Goal: Task Accomplishment & Management: Use online tool/utility

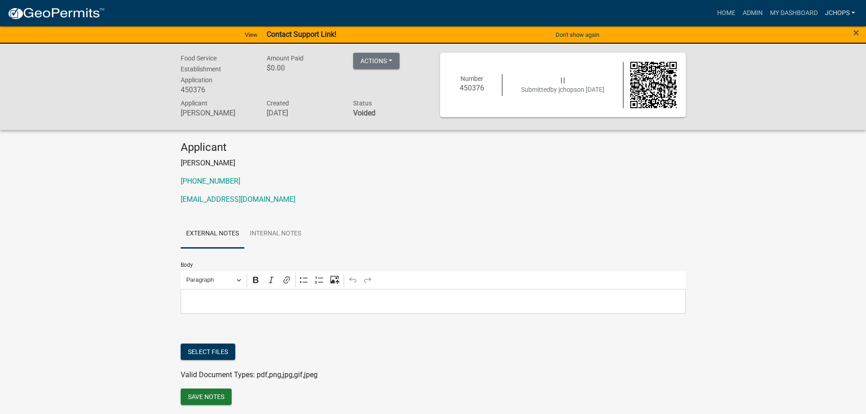
click at [833, 15] on link "jchops" at bounding box center [839, 13] width 37 height 17
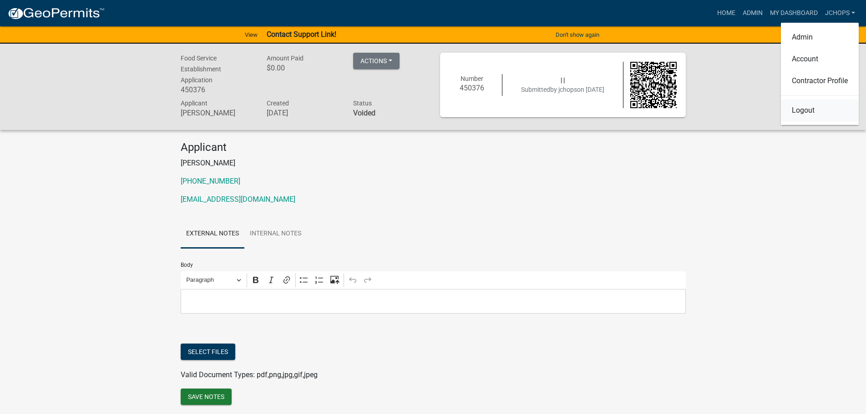
click at [822, 119] on link "Logout" at bounding box center [820, 111] width 78 height 22
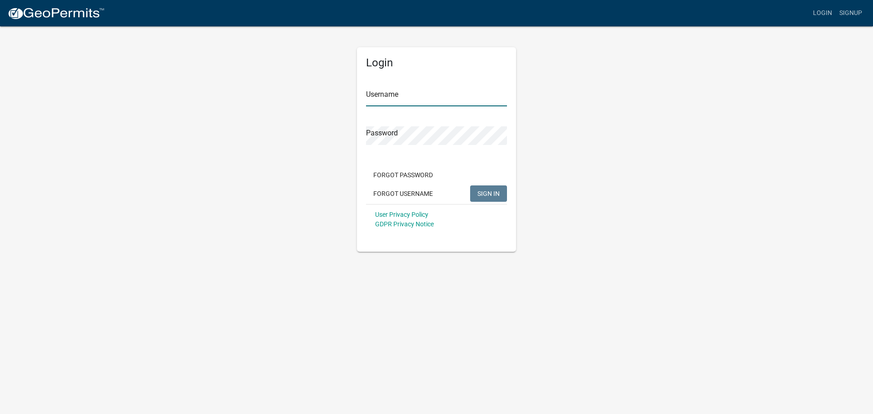
type input "jchops"
click at [494, 192] on span "SIGN IN" at bounding box center [489, 193] width 22 height 7
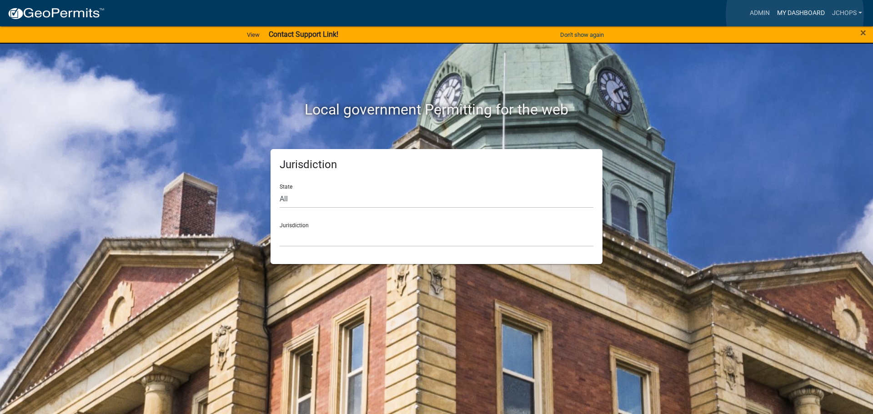
click at [795, 14] on link "My Dashboard" at bounding box center [801, 13] width 55 height 17
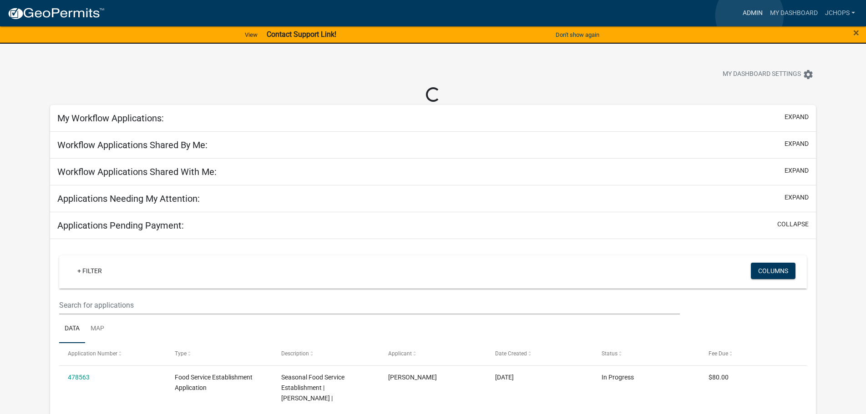
click at [749, 15] on link "Admin" at bounding box center [752, 13] width 27 height 17
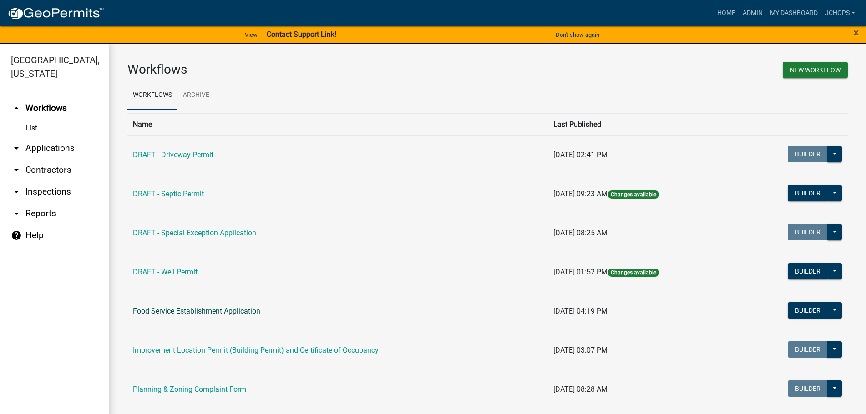
click at [244, 312] on link "Food Service Establishment Application" at bounding box center [196, 311] width 127 height 9
click at [808, 312] on button "Builder" at bounding box center [807, 310] width 40 height 16
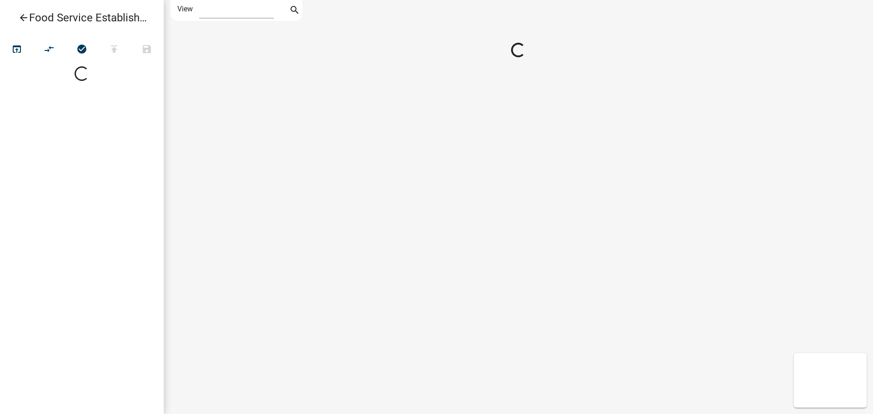
select select "1"
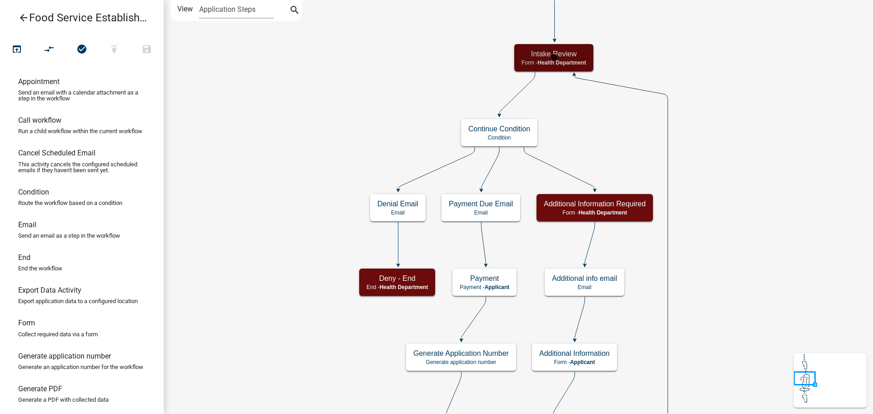
click at [554, 59] on div "Intake Review Form - Health Department" at bounding box center [553, 57] width 79 height 27
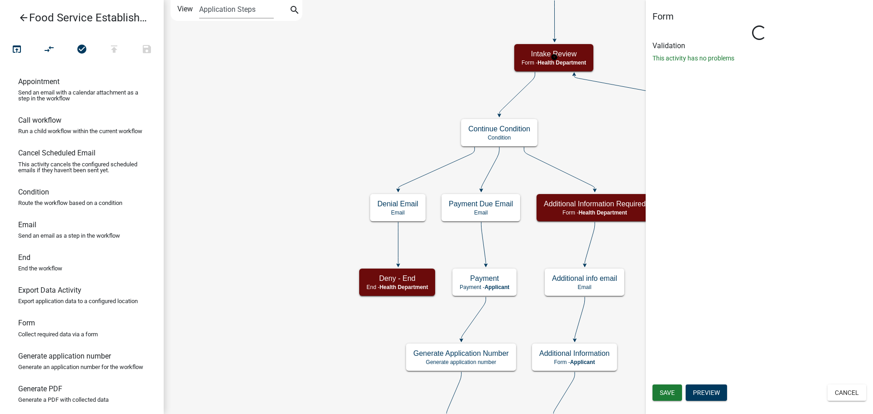
select select "BCD91254-7F45-4D9B-AECB-DF899E1FCA8F"
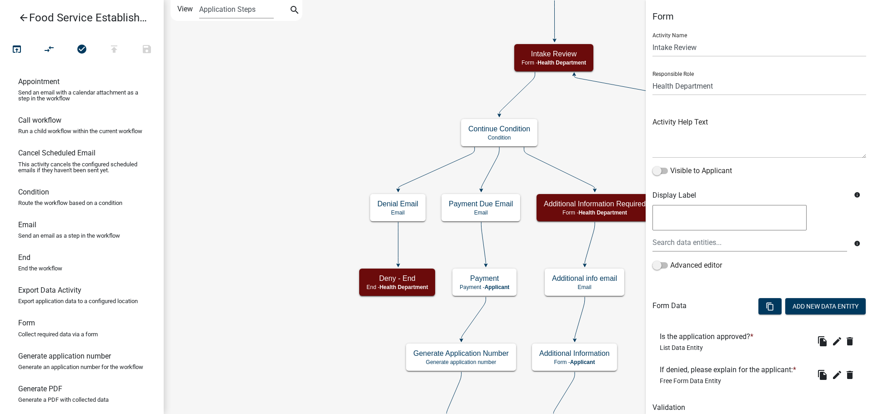
scroll to position [37, 0]
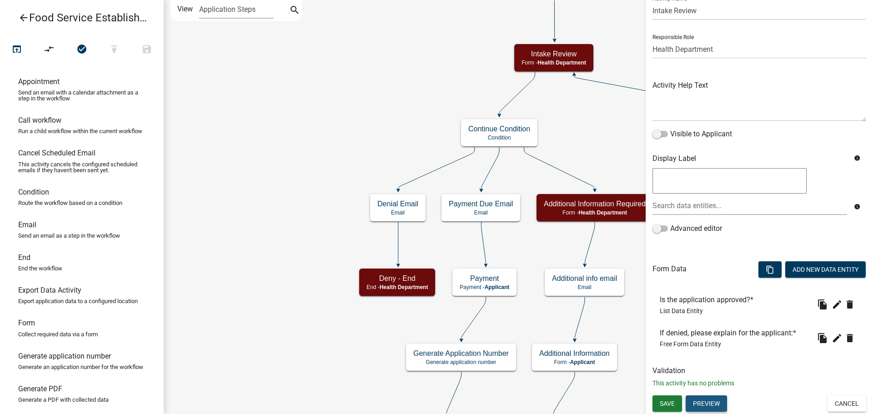
click at [704, 406] on button "Preview" at bounding box center [706, 404] width 41 height 16
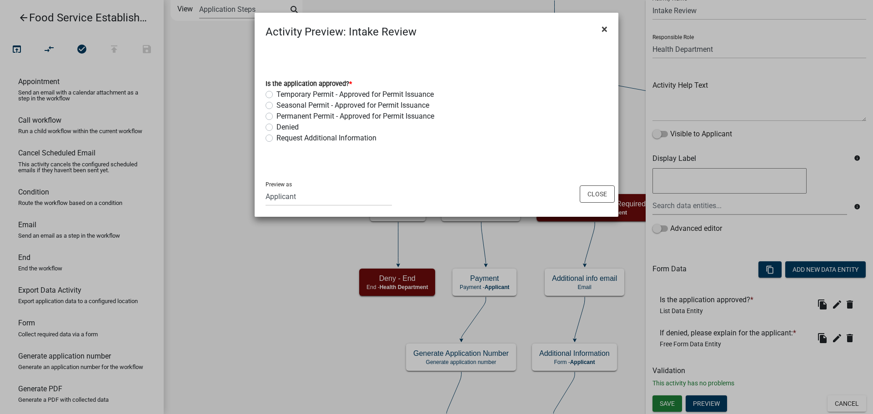
click at [604, 32] on span "×" at bounding box center [605, 29] width 6 height 13
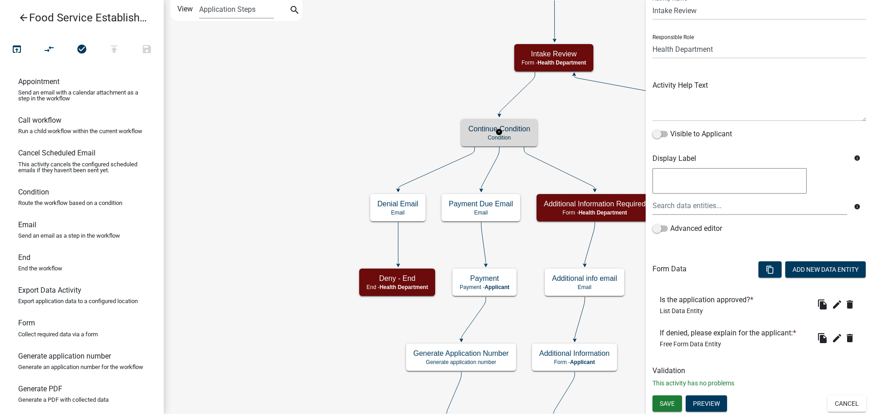
scroll to position [0, 0]
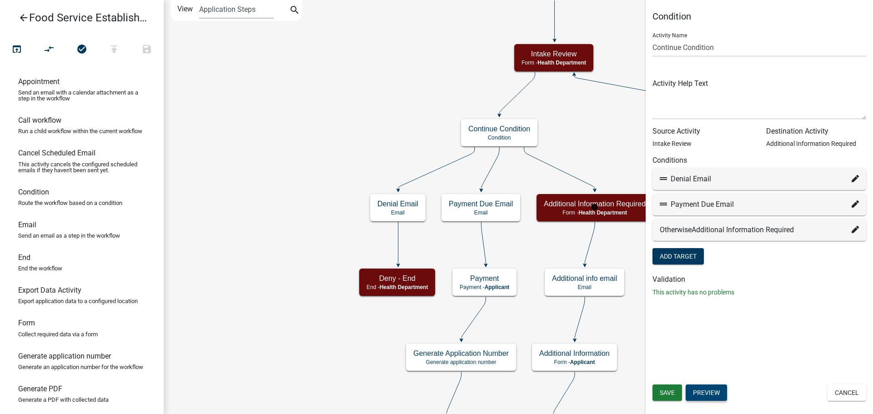
click at [706, 395] on button "Preview" at bounding box center [706, 393] width 41 height 16
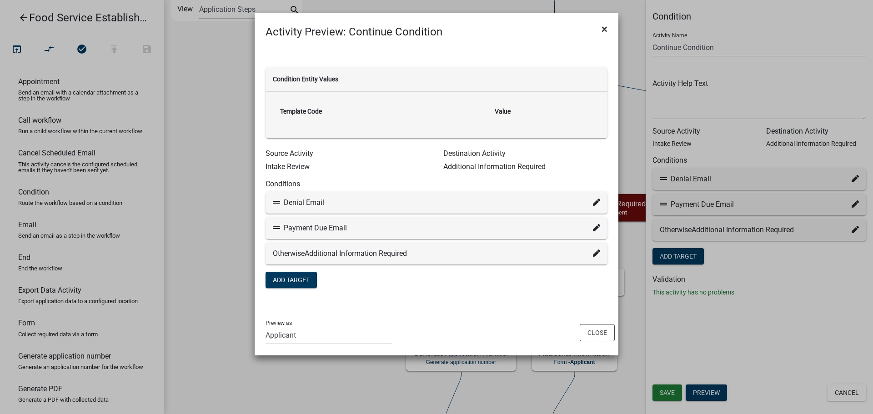
click at [609, 27] on button "×" at bounding box center [604, 28] width 20 height 25
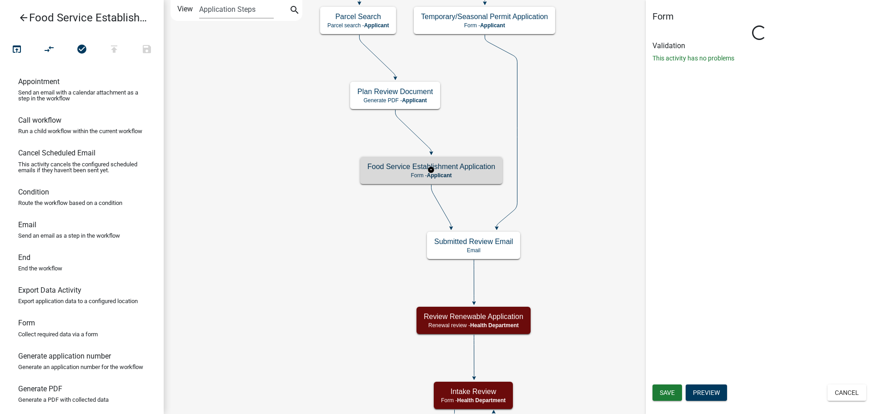
select select "BCD91254-7F45-4D9B-AECB-DF899E1FCA8F"
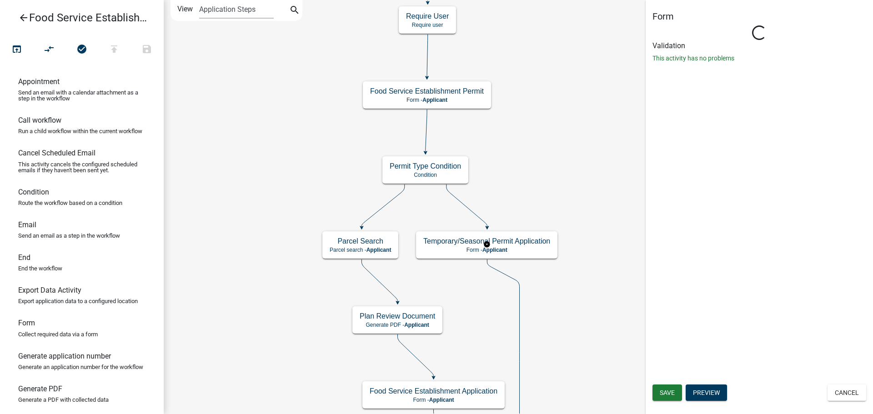
select select "BCD91254-7F45-4D9B-AECB-DF899E1FCA8F"
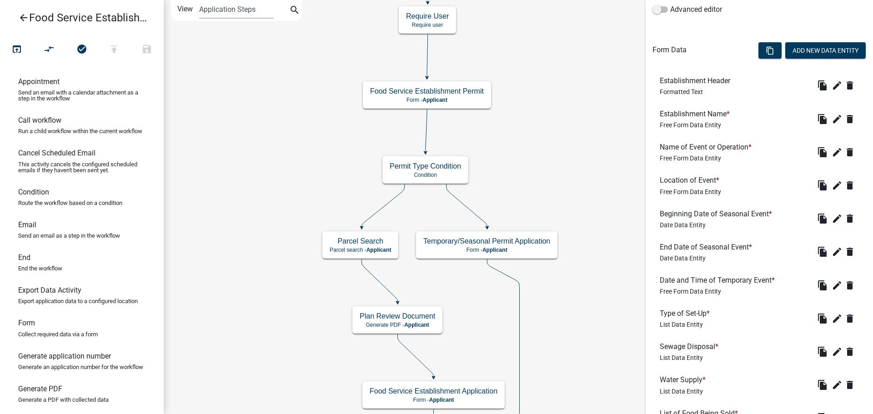
scroll to position [214, 0]
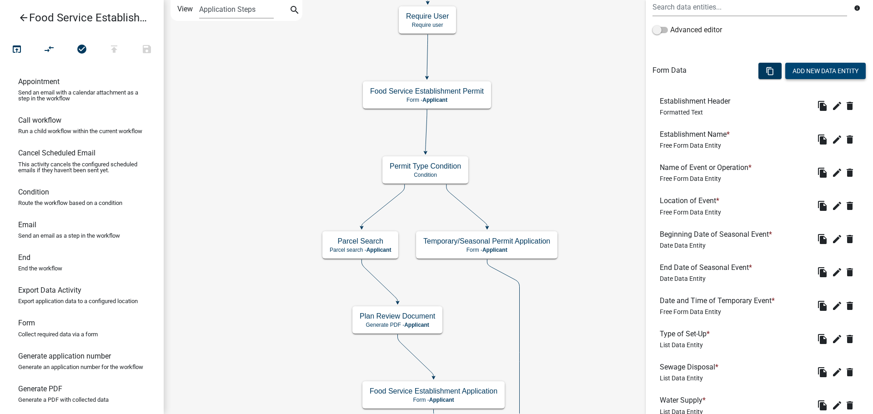
click at [824, 69] on button "Add New Data Entity" at bounding box center [826, 71] width 81 height 16
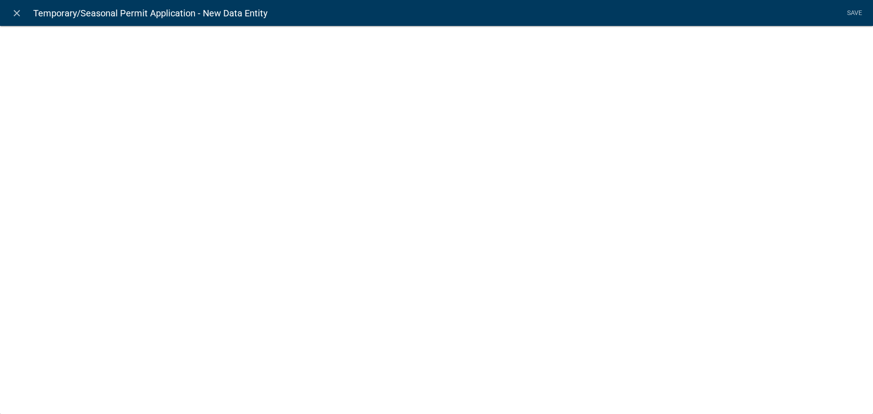
select select
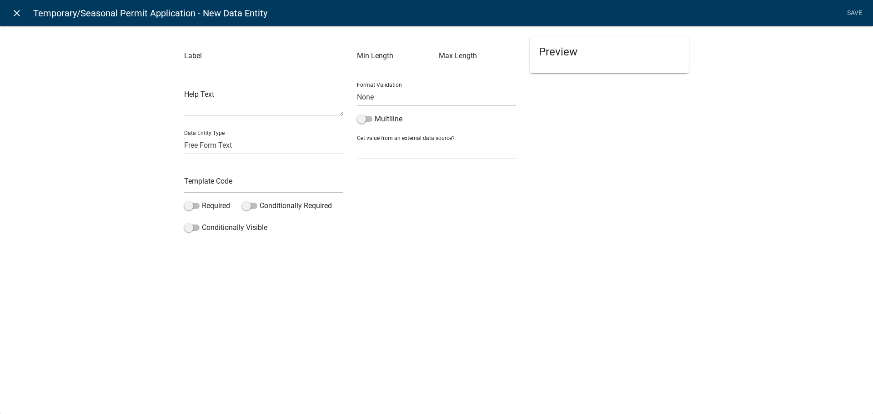
click at [17, 17] on icon "close" at bounding box center [16, 13] width 11 height 11
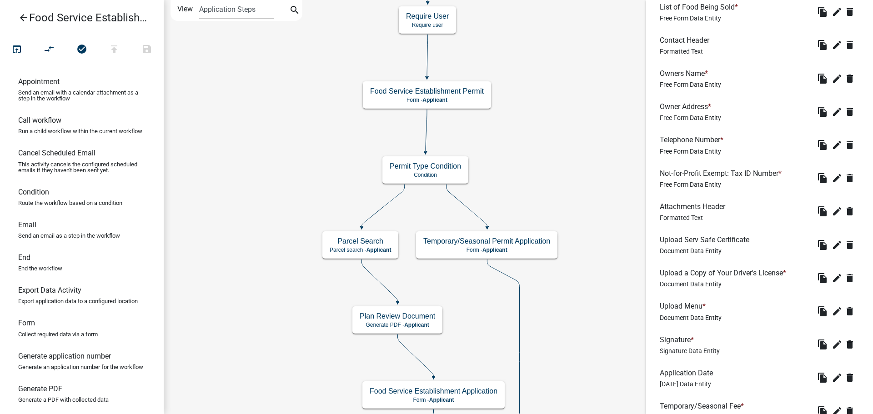
scroll to position [669, 0]
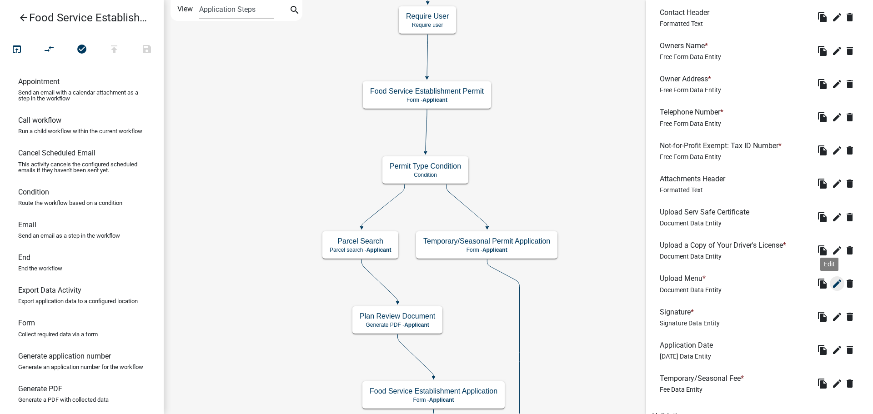
click at [832, 281] on icon "edit" at bounding box center [837, 283] width 11 height 11
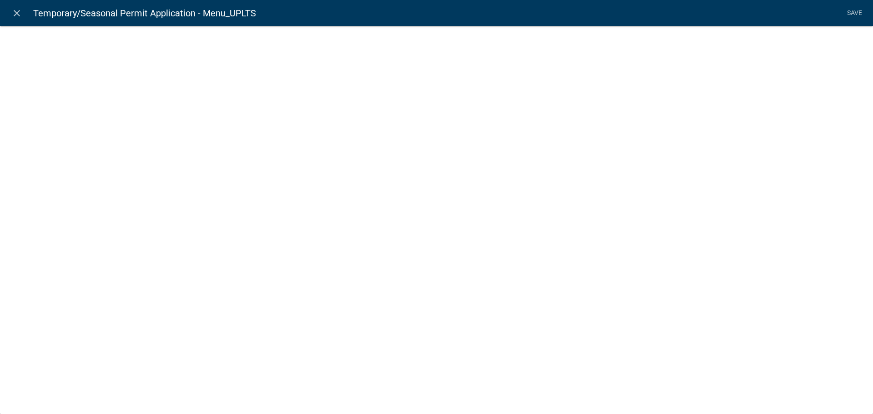
select select "document"
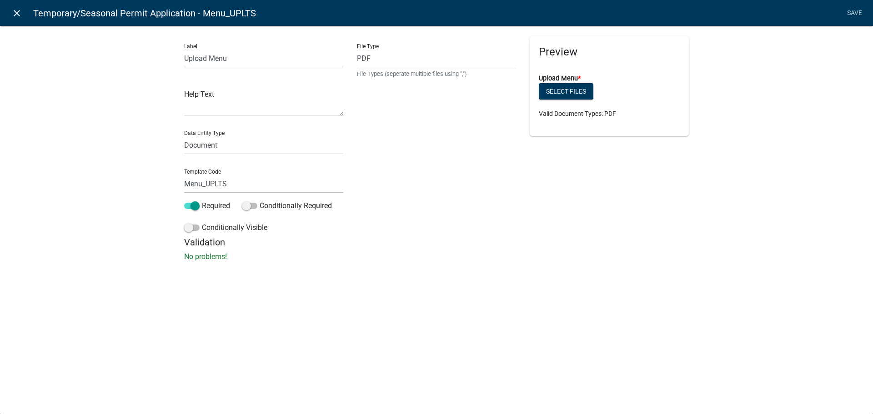
click at [18, 15] on icon "close" at bounding box center [16, 13] width 11 height 11
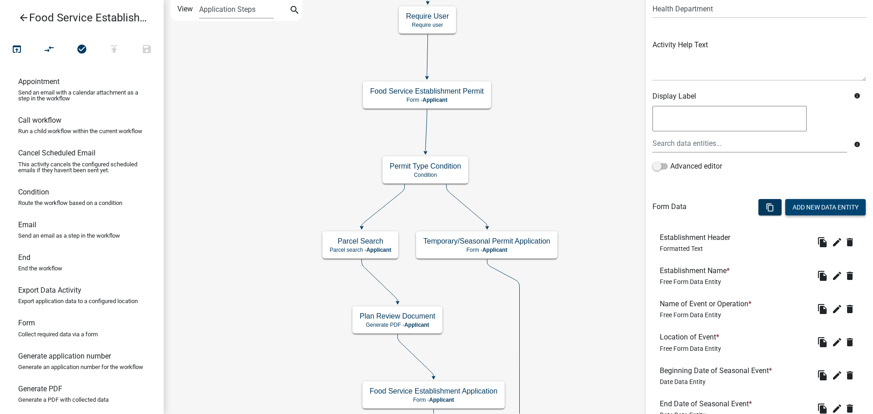
scroll to position [0, 0]
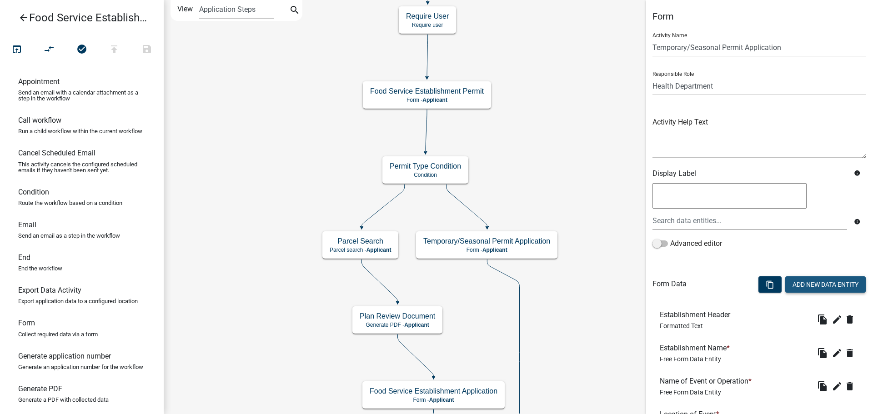
click at [803, 284] on button "Add New Data Entity" at bounding box center [826, 285] width 81 height 16
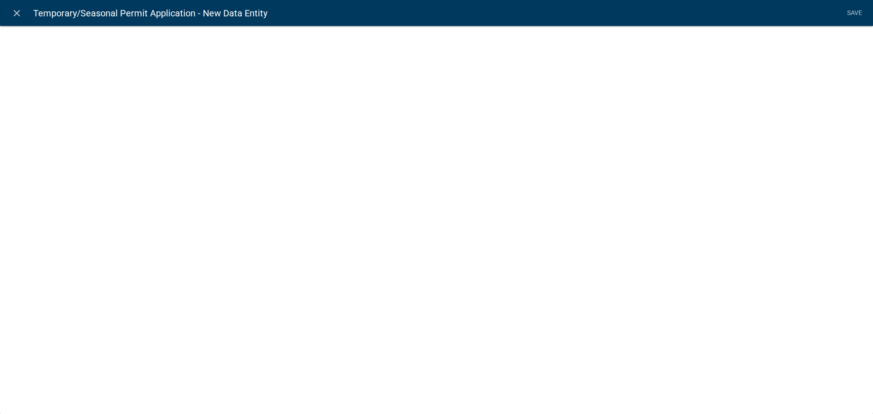
select select
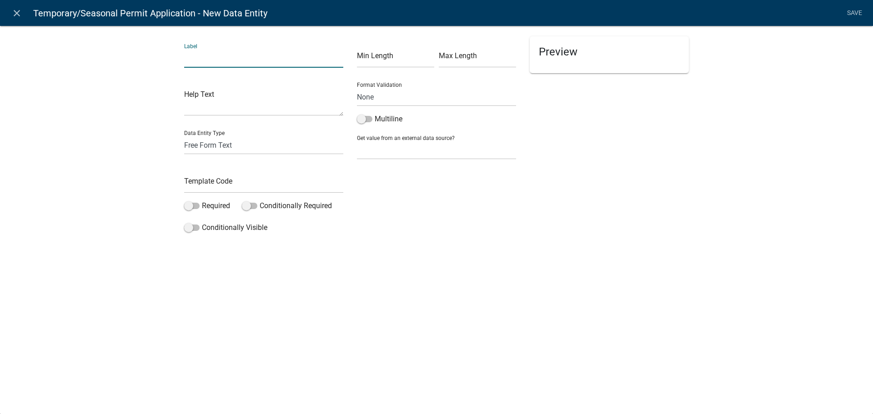
click at [231, 60] on input "text" at bounding box center [263, 58] width 159 height 19
type input "Upload County Food Permit"
click at [236, 139] on select "Free Form Text Document Display Entity Value Fee Numeric Data Date Map Sketch D…" at bounding box center [263, 145] width 159 height 19
select select "document"
click at [184, 136] on select "Free Form Text Document Display Entity Value Fee Numeric Data Date Map Sketch D…" at bounding box center [263, 145] width 159 height 19
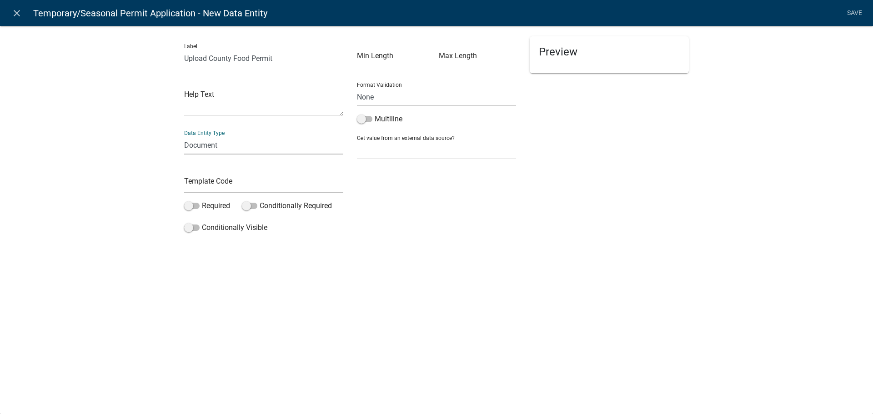
select select "document"
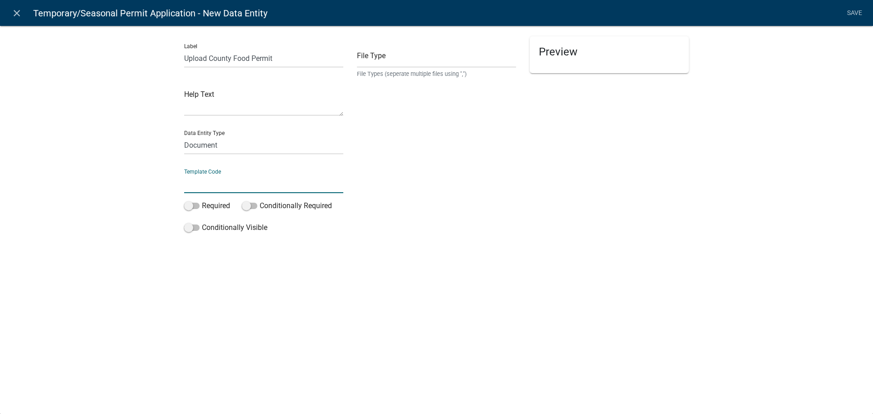
click at [211, 183] on input "text" at bounding box center [263, 184] width 159 height 19
type input "Menu_UPLTS"
click at [200, 183] on input "Menu_UPLTS" at bounding box center [263, 184] width 159 height 19
click at [433, 52] on input "text" at bounding box center [436, 58] width 159 height 19
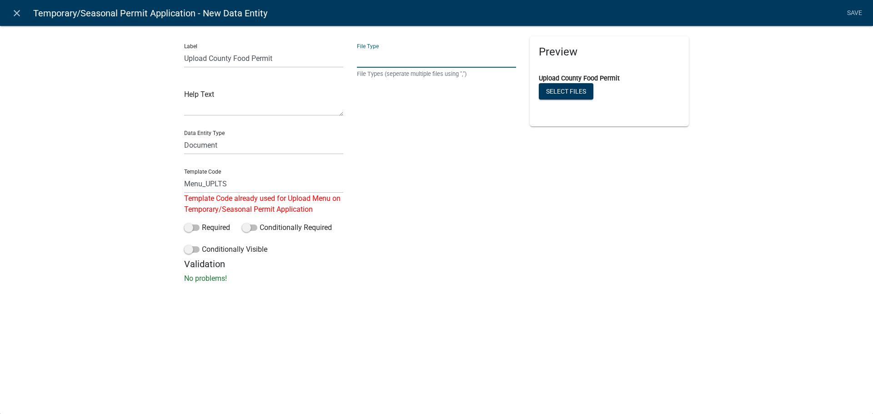
type input "PDF"
click at [199, 183] on input "Menu_UPLTS" at bounding box center [263, 184] width 159 height 19
type input "FOODPERMIT_UPLTS"
click at [403, 217] on div "File Type PDF File Types (seperate multiple files using ",")" at bounding box center [436, 147] width 173 height 222
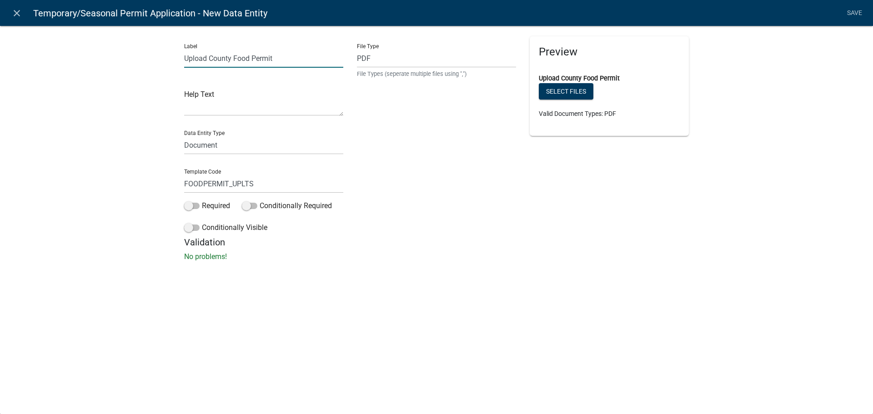
click at [319, 59] on input "Upload County Food Permit" at bounding box center [263, 58] width 159 height 19
type input "If Coming From Another County, Please Upload Your County Food Permit Here"
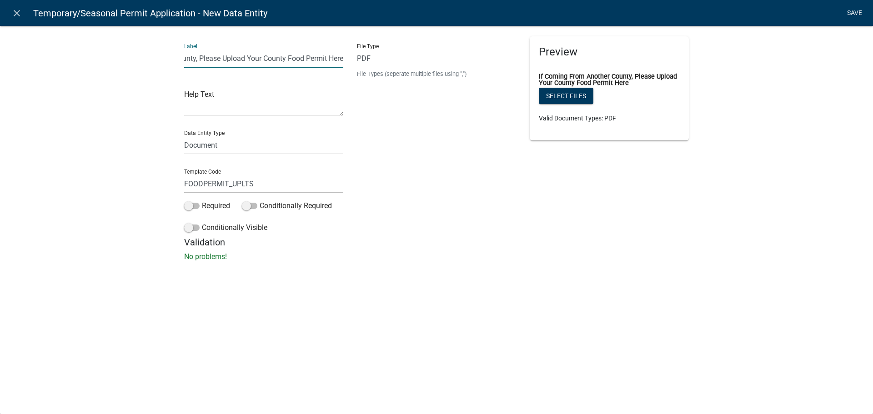
click at [854, 11] on link "Save" at bounding box center [854, 13] width 23 height 17
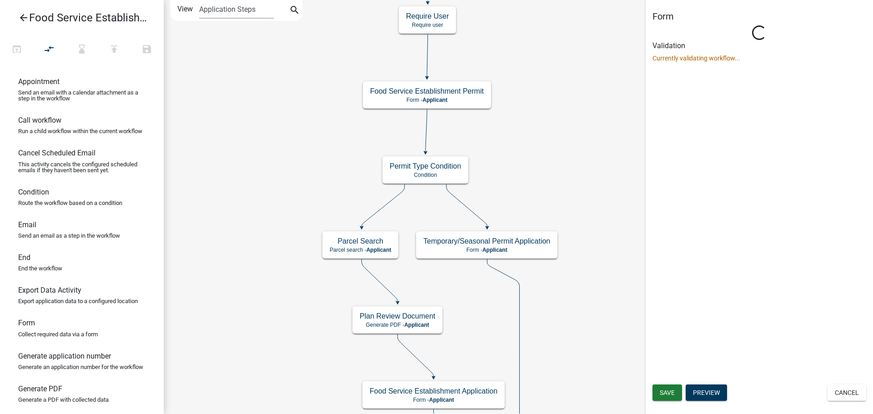
select select "BCD91254-7F45-4D9B-AECB-DF899E1FCA8F"
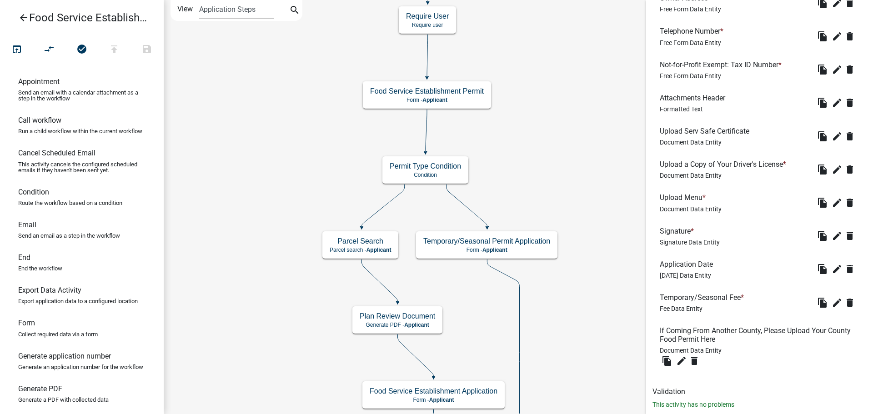
scroll to position [771, 0]
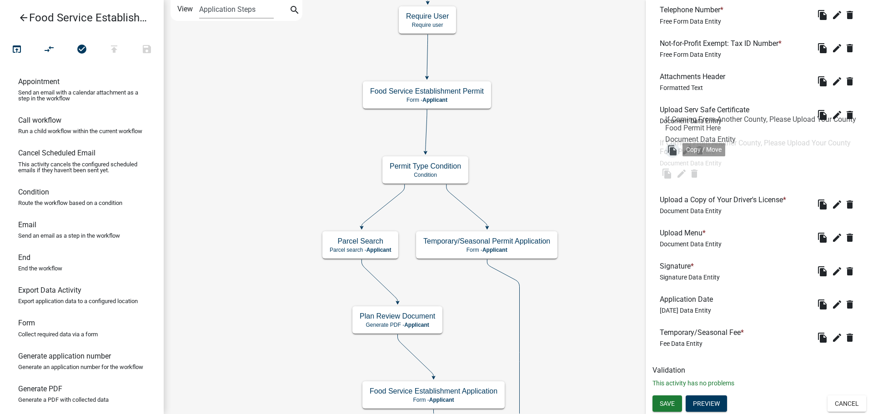
drag, startPoint x: 667, startPoint y: 342, endPoint x: 673, endPoint y: 151, distance: 191.1
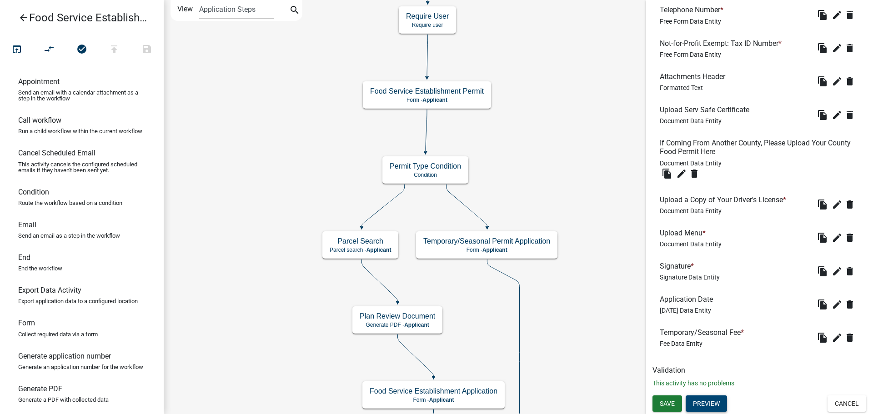
click at [714, 405] on button "Preview" at bounding box center [706, 404] width 41 height 16
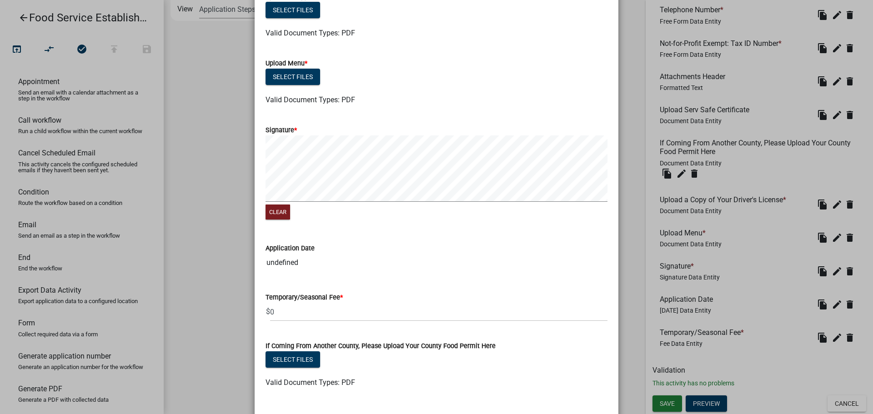
scroll to position [861, 0]
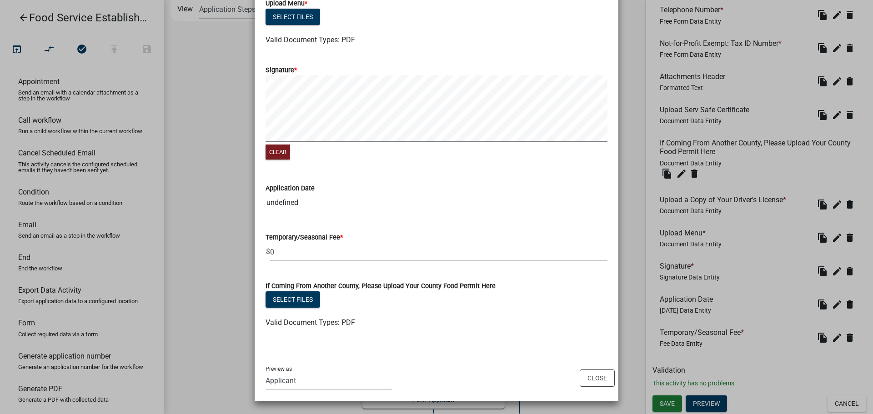
click at [592, 369] on div "Preview as Applicant Building Inspector Planning and Development Department Adm…" at bounding box center [437, 379] width 364 height 46
click at [601, 379] on button "Close" at bounding box center [597, 378] width 35 height 17
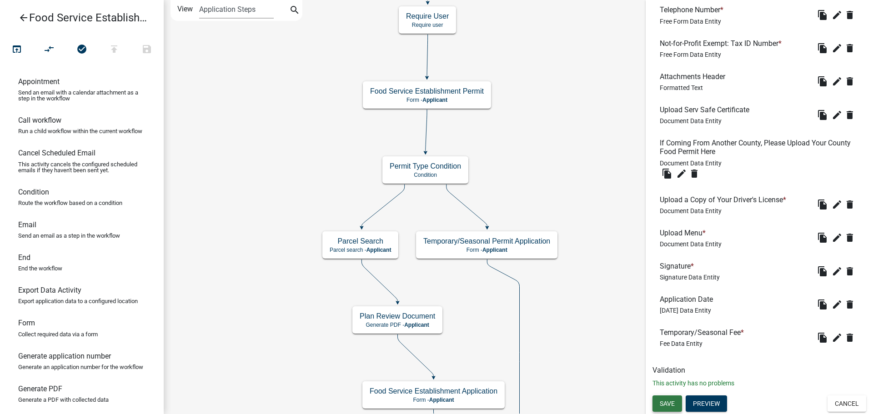
click at [669, 405] on span "Save" at bounding box center [667, 403] width 15 height 7
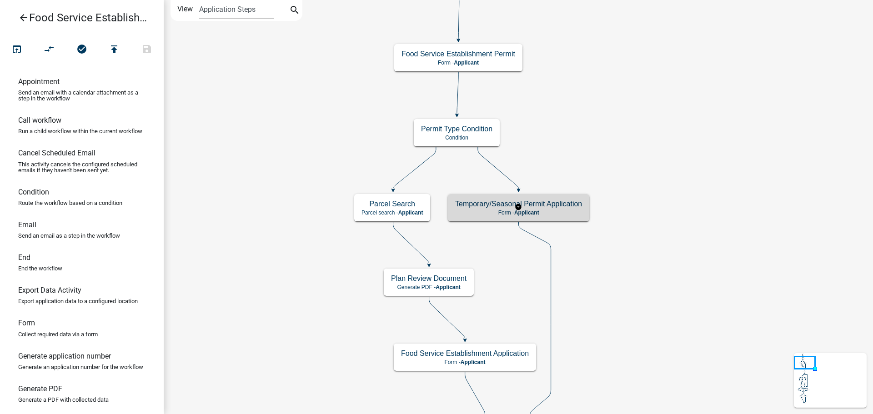
click at [527, 207] on h5 "Temporary/Seasonal Permit Application" at bounding box center [518, 204] width 127 height 9
click at [551, 204] on h5 "Temporary/Seasonal Permit Application" at bounding box center [518, 204] width 127 height 9
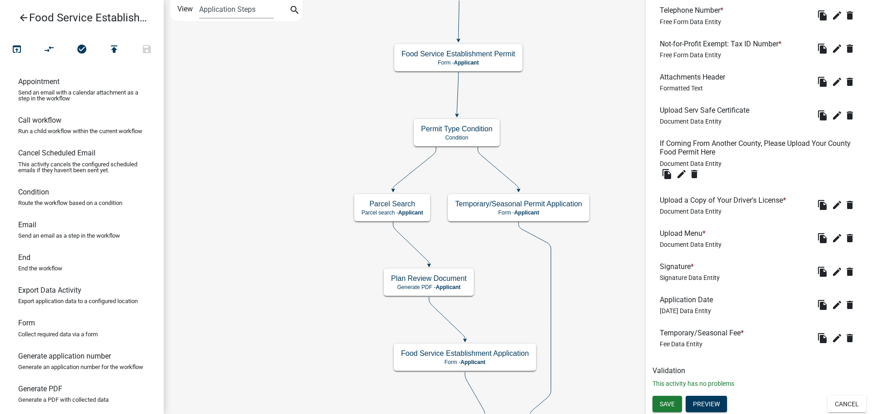
scroll to position [771, 0]
click at [698, 400] on button "Preview" at bounding box center [706, 404] width 41 height 16
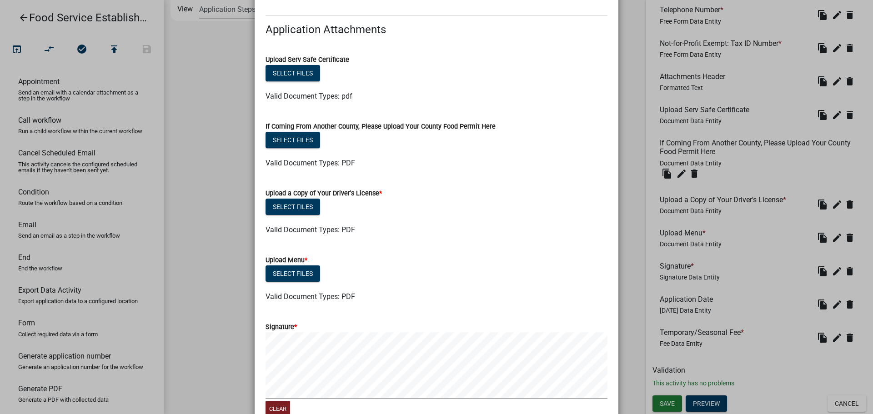
scroll to position [637, 0]
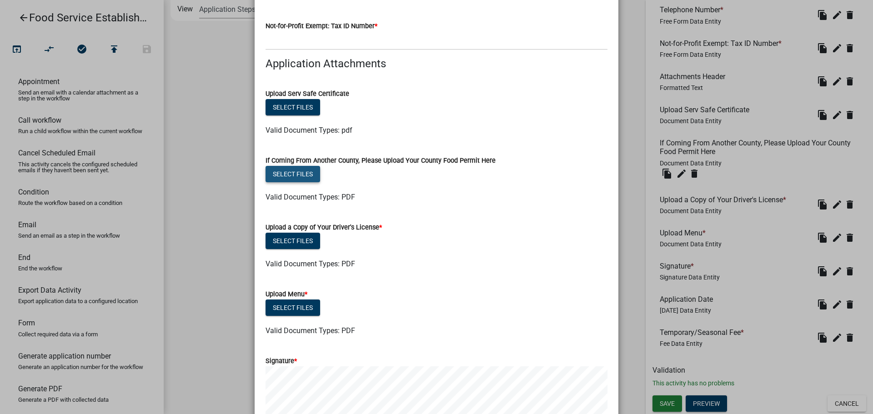
click at [307, 176] on button "Select files" at bounding box center [293, 174] width 55 height 16
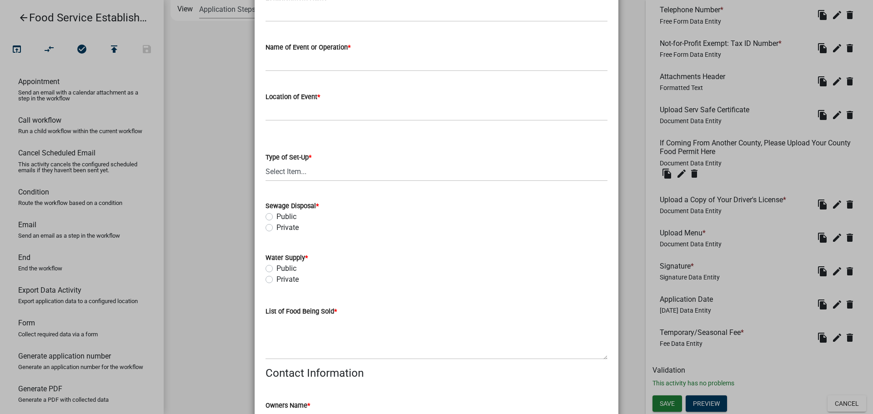
scroll to position [91, 0]
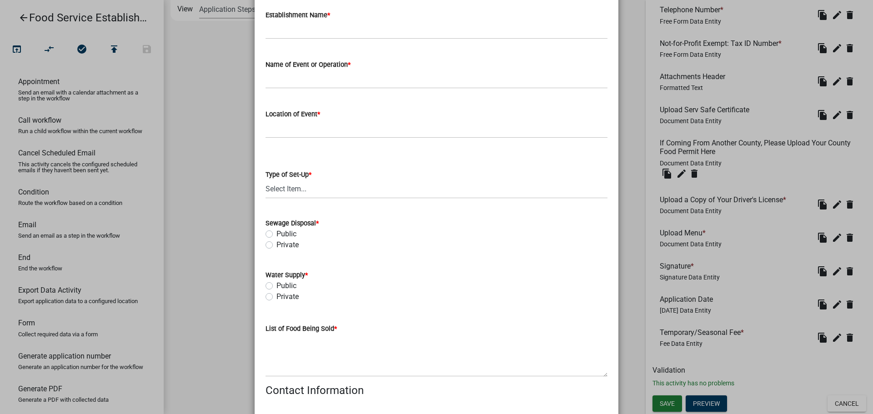
click at [634, 286] on ngb-modal-window "Activity Preview : Temporary/Seasonal Permit Application × Establishment Inform…" at bounding box center [436, 207] width 873 height 414
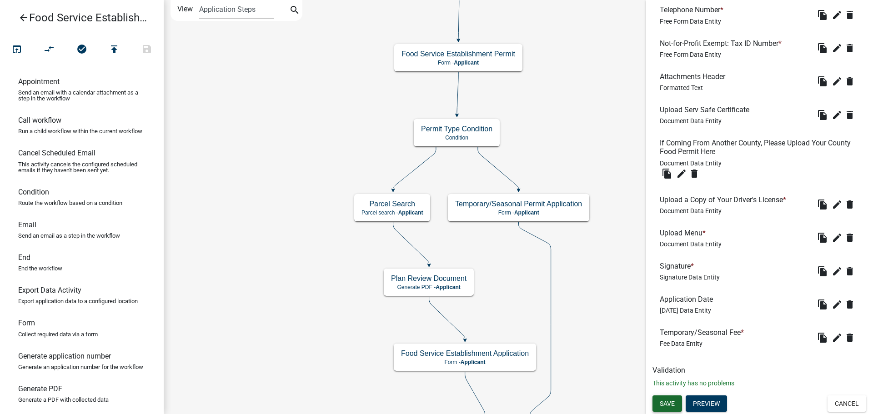
click at [662, 407] on span "Save" at bounding box center [667, 403] width 15 height 7
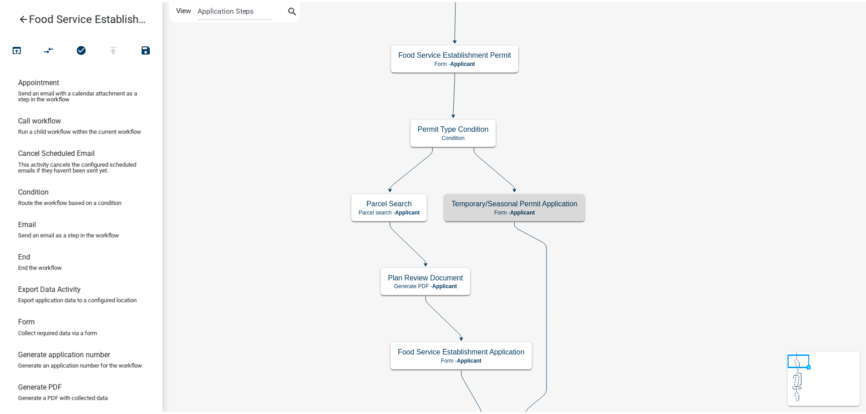
scroll to position [0, 0]
click at [23, 18] on icon "arrow_back" at bounding box center [23, 18] width 11 height 13
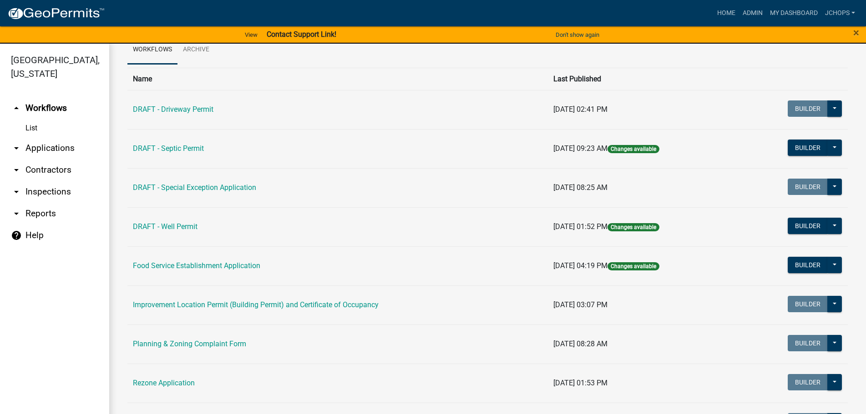
scroll to position [91, 0]
